Goal: Navigation & Orientation: Understand site structure

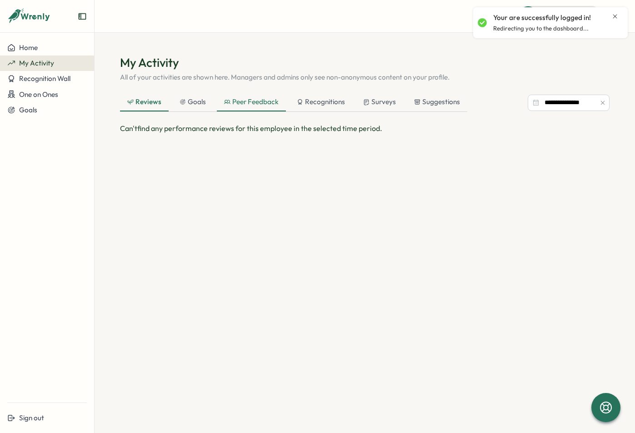
click at [245, 101] on div "Peer Feedback" at bounding box center [251, 102] width 55 height 10
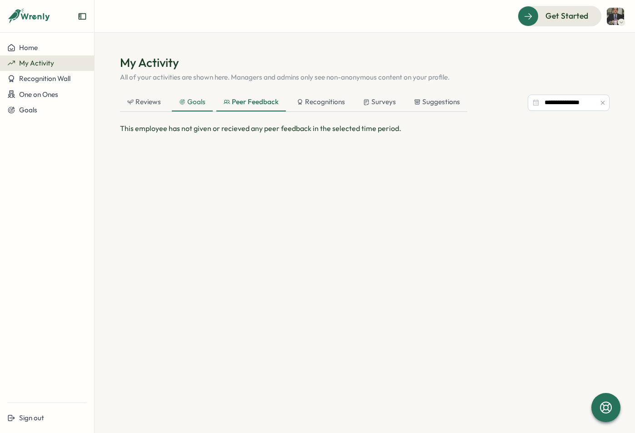
click at [187, 101] on div "Goals" at bounding box center [192, 102] width 26 height 10
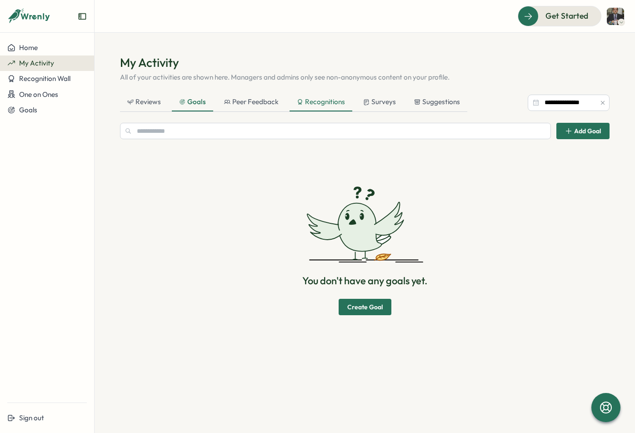
click at [320, 98] on div "Recognitions" at bounding box center [321, 102] width 48 height 10
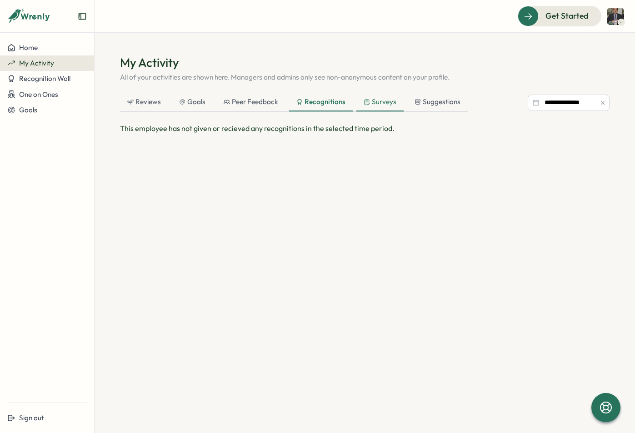
click at [379, 99] on div "Surveys" at bounding box center [379, 102] width 33 height 10
click at [436, 102] on div "Suggestions" at bounding box center [437, 102] width 46 height 10
click at [40, 77] on span "Recognition Wall" at bounding box center [44, 78] width 51 height 9
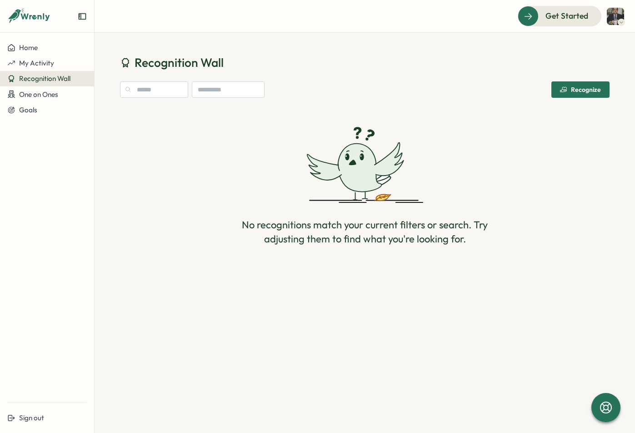
click at [36, 78] on span "Recognition Wall" at bounding box center [44, 78] width 51 height 9
click at [37, 92] on span "One on Ones" at bounding box center [38, 94] width 39 height 9
click at [54, 95] on span "One on Ones" at bounding box center [38, 94] width 39 height 9
click at [33, 111] on span "Goals" at bounding box center [28, 109] width 18 height 9
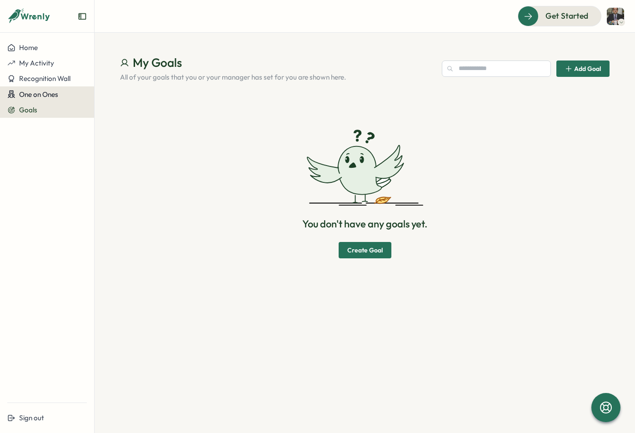
click at [35, 93] on span "One on Ones" at bounding box center [38, 94] width 39 height 9
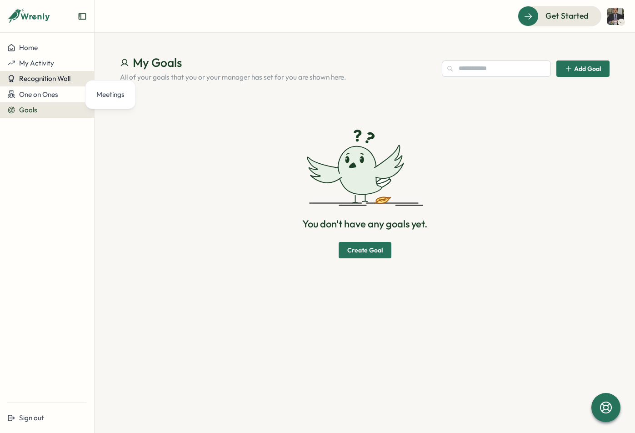
click at [35, 83] on button "Recognition Wall" at bounding box center [47, 78] width 94 height 15
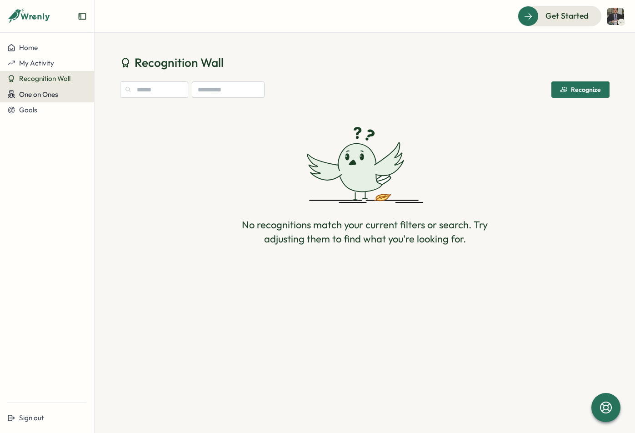
click at [35, 97] on span "One on Ones" at bounding box center [38, 94] width 39 height 9
click at [49, 88] on button "One on Ones" at bounding box center [47, 94] width 94 height 16
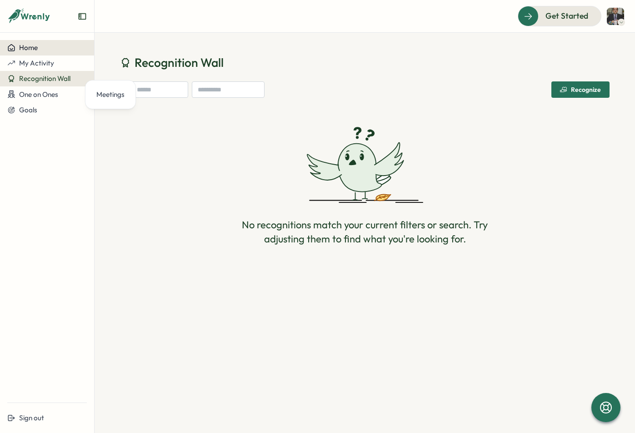
click at [43, 52] on button "Home" at bounding box center [47, 47] width 94 height 15
